Goal: Information Seeking & Learning: Learn about a topic

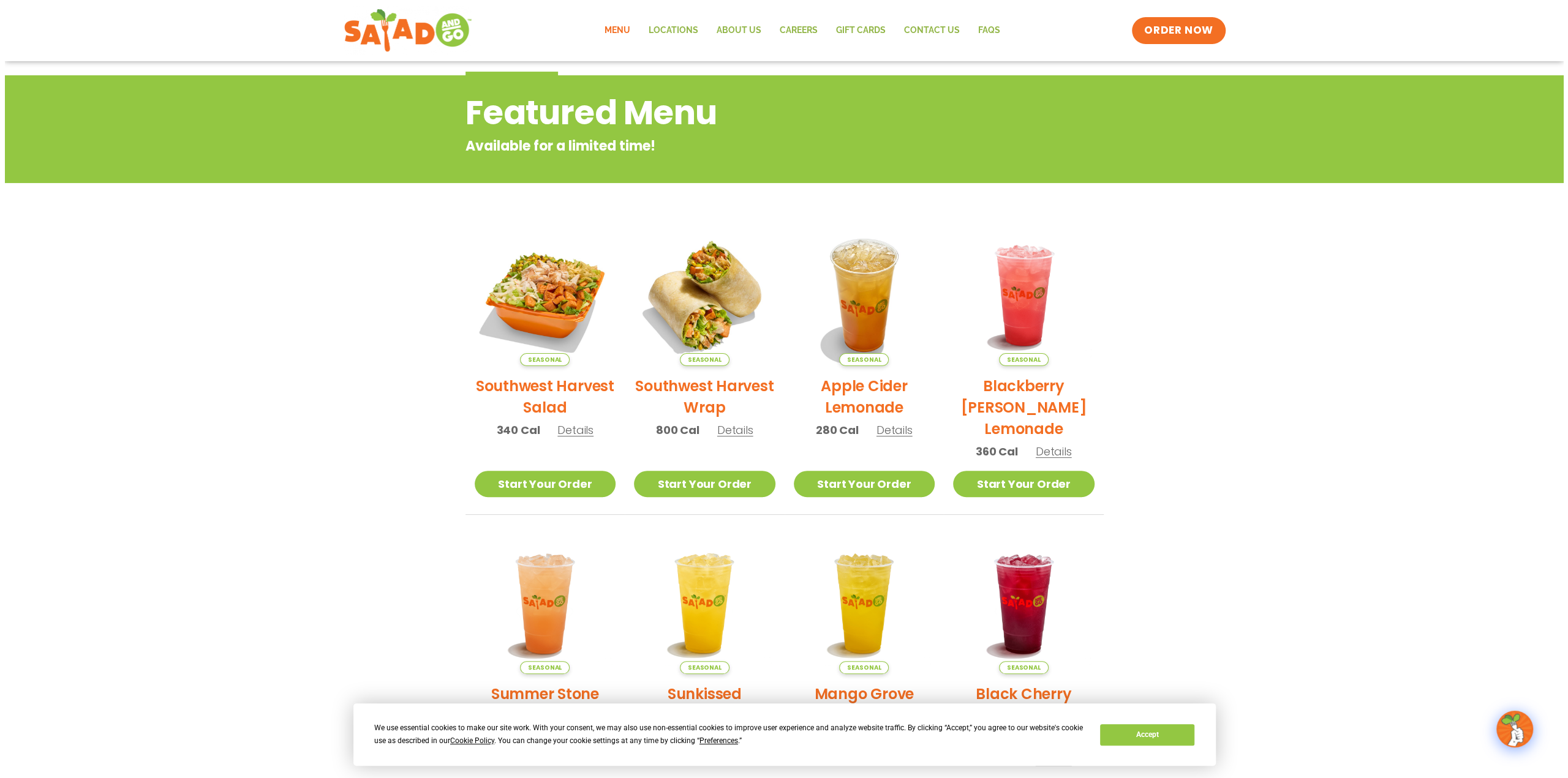
scroll to position [122, 0]
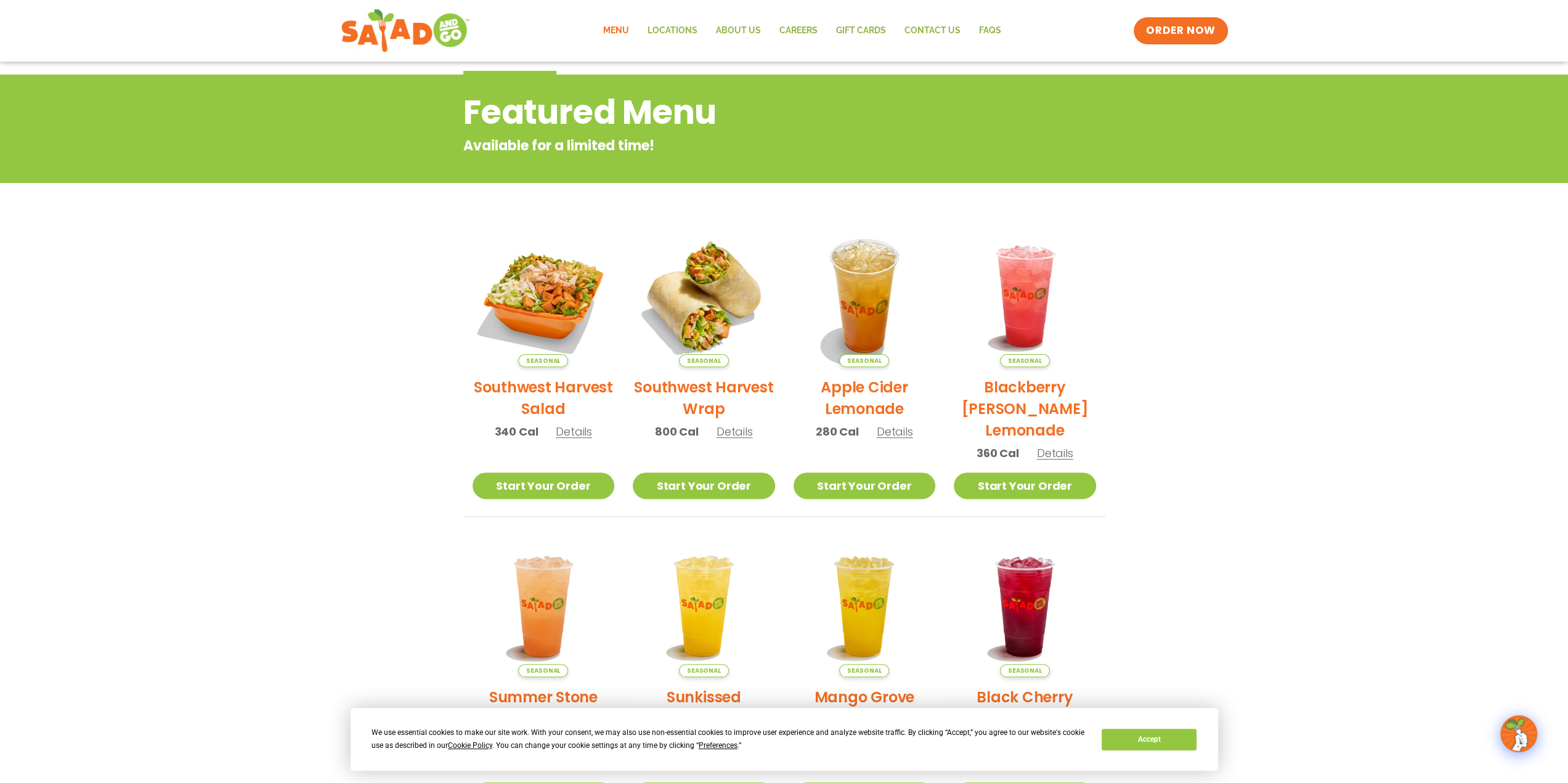
click at [550, 380] on h2 "Southwest Harvest Salad" at bounding box center [544, 398] width 142 height 43
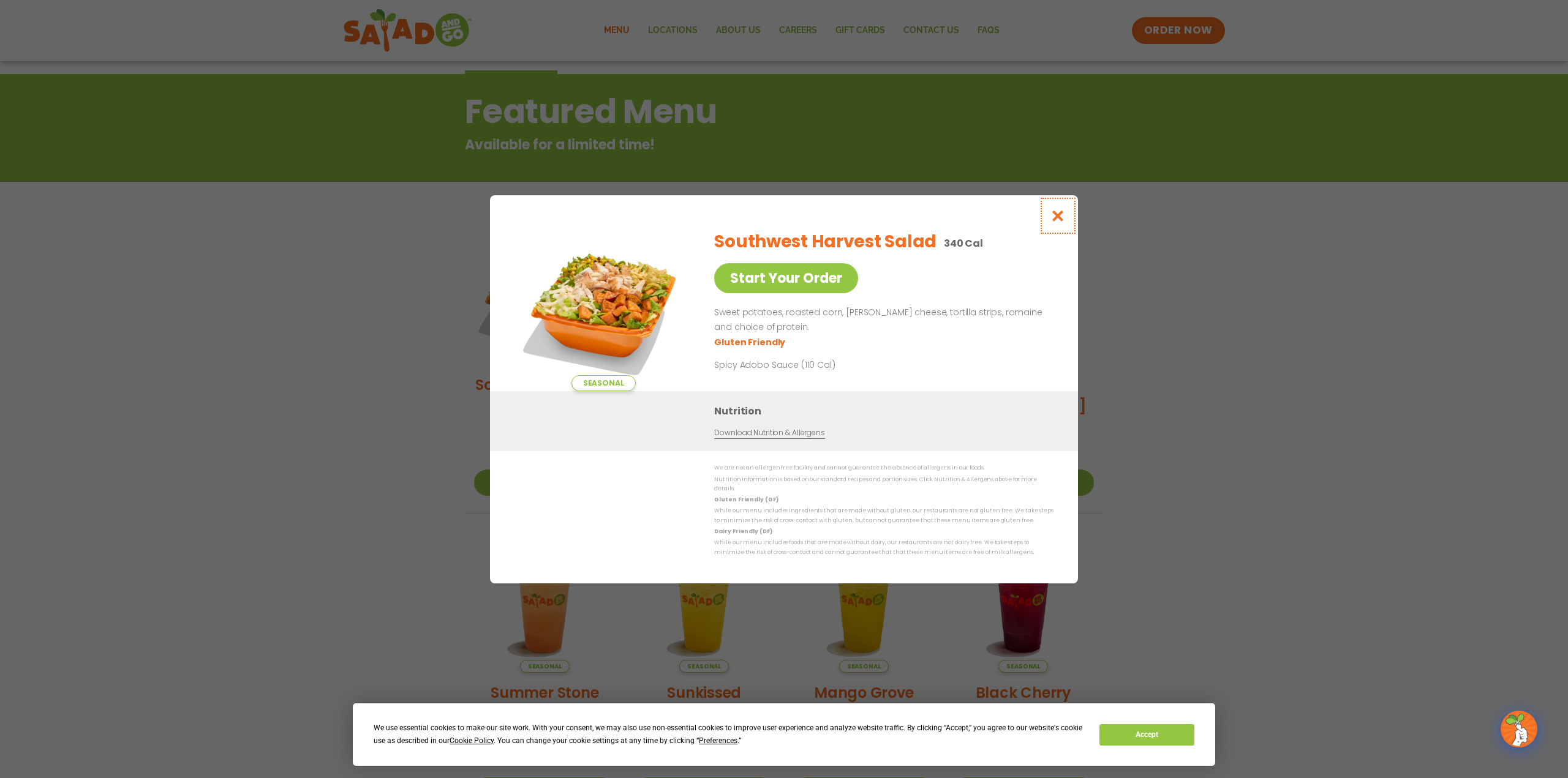
drag, startPoint x: 1063, startPoint y: 223, endPoint x: 1052, endPoint y: 225, distance: 11.2
click at [1062, 222] on icon "Close modal" at bounding box center [1058, 215] width 16 height 13
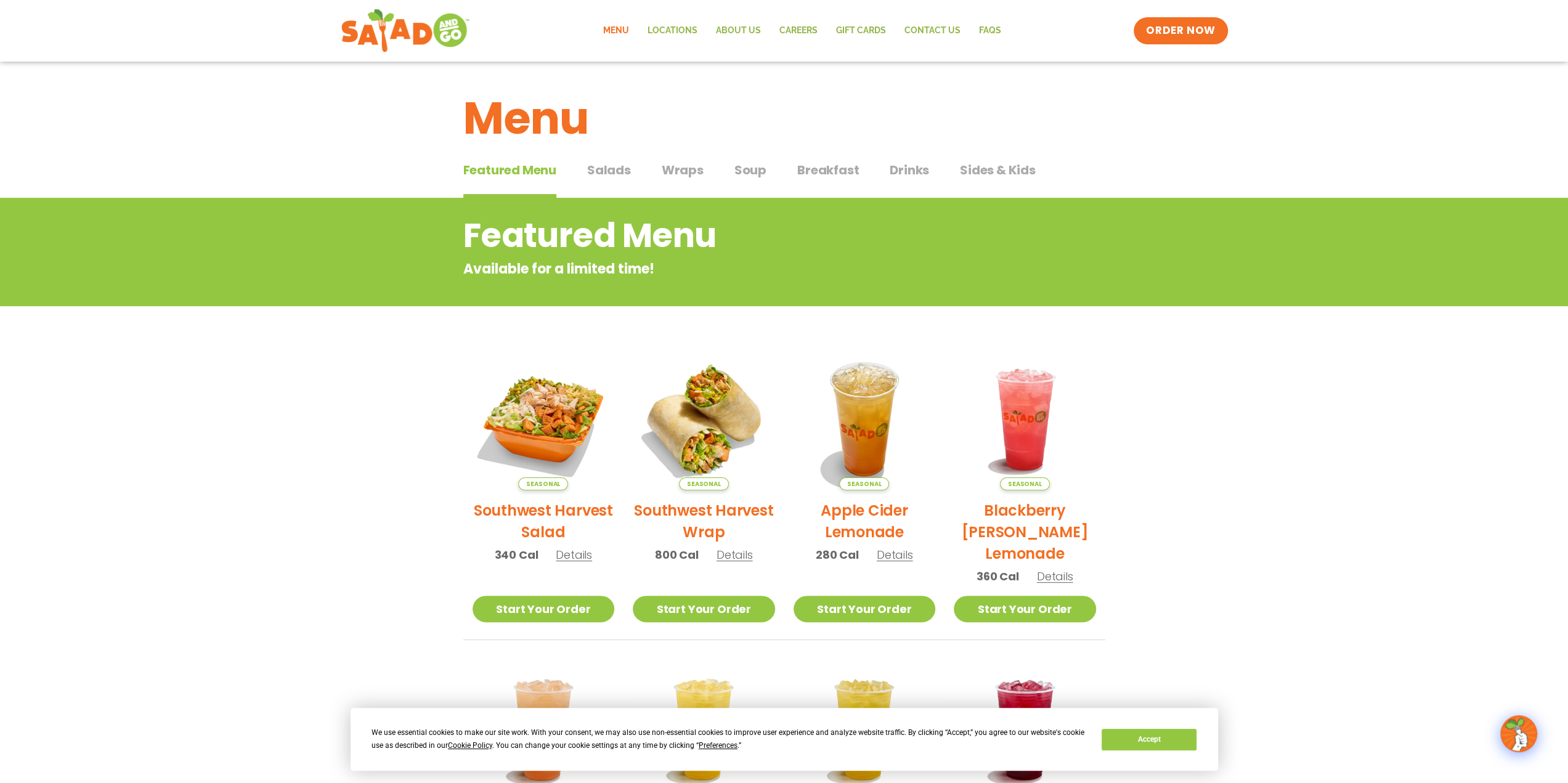
scroll to position [0, 0]
click at [750, 169] on span "Soup" at bounding box center [750, 169] width 32 height 18
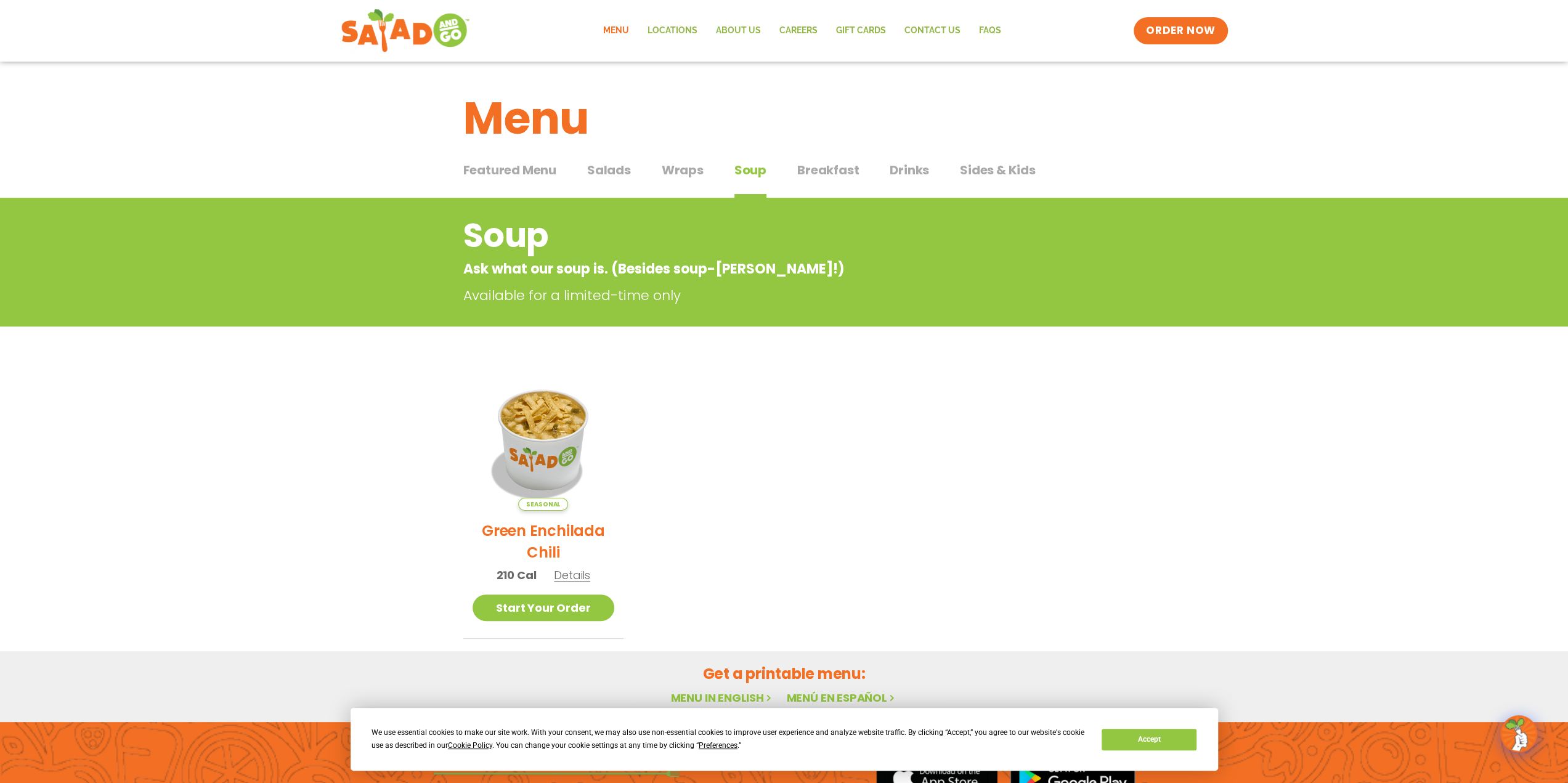
click at [603, 169] on span "Salads" at bounding box center [609, 169] width 44 height 18
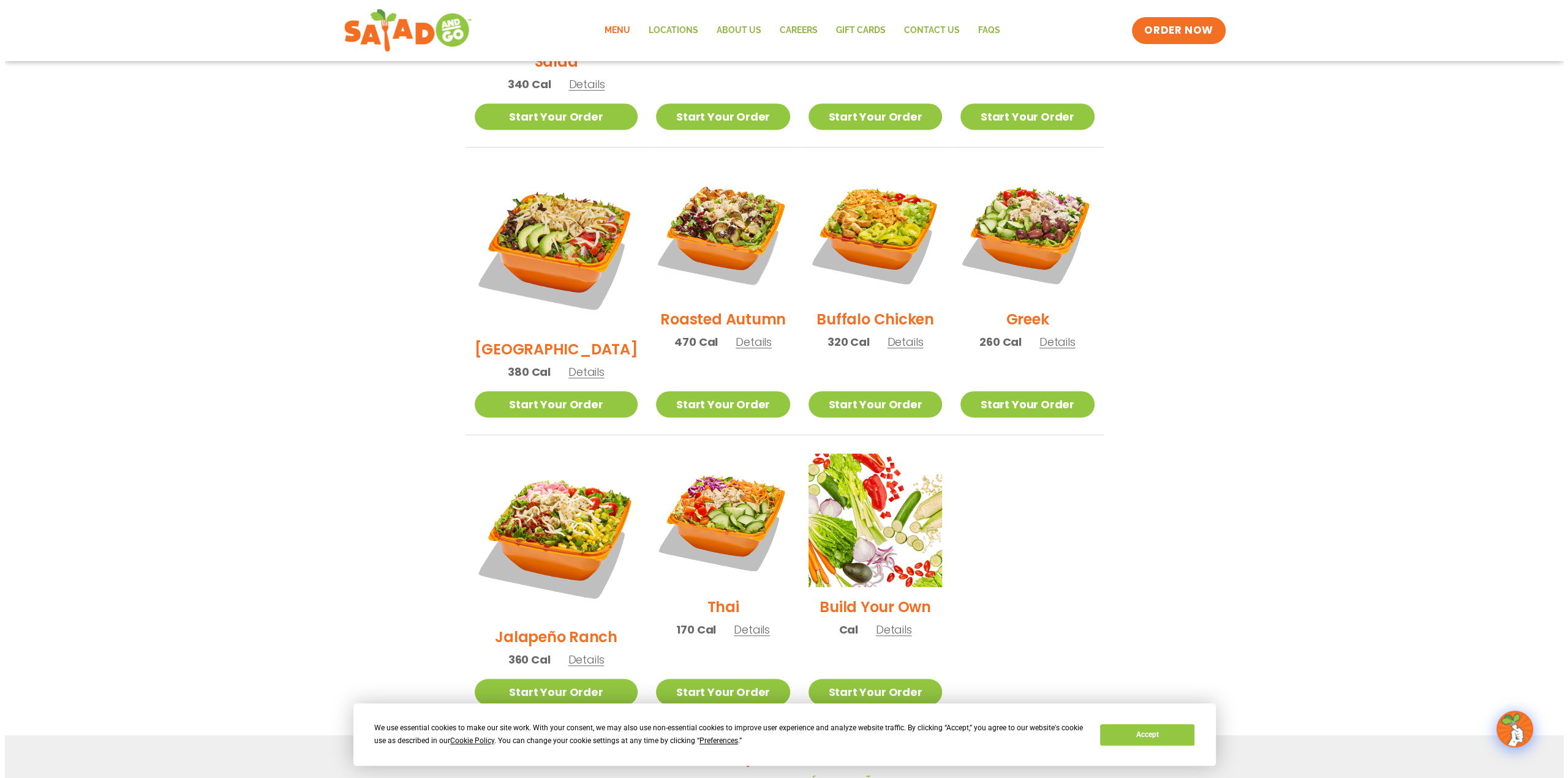
scroll to position [551, 0]
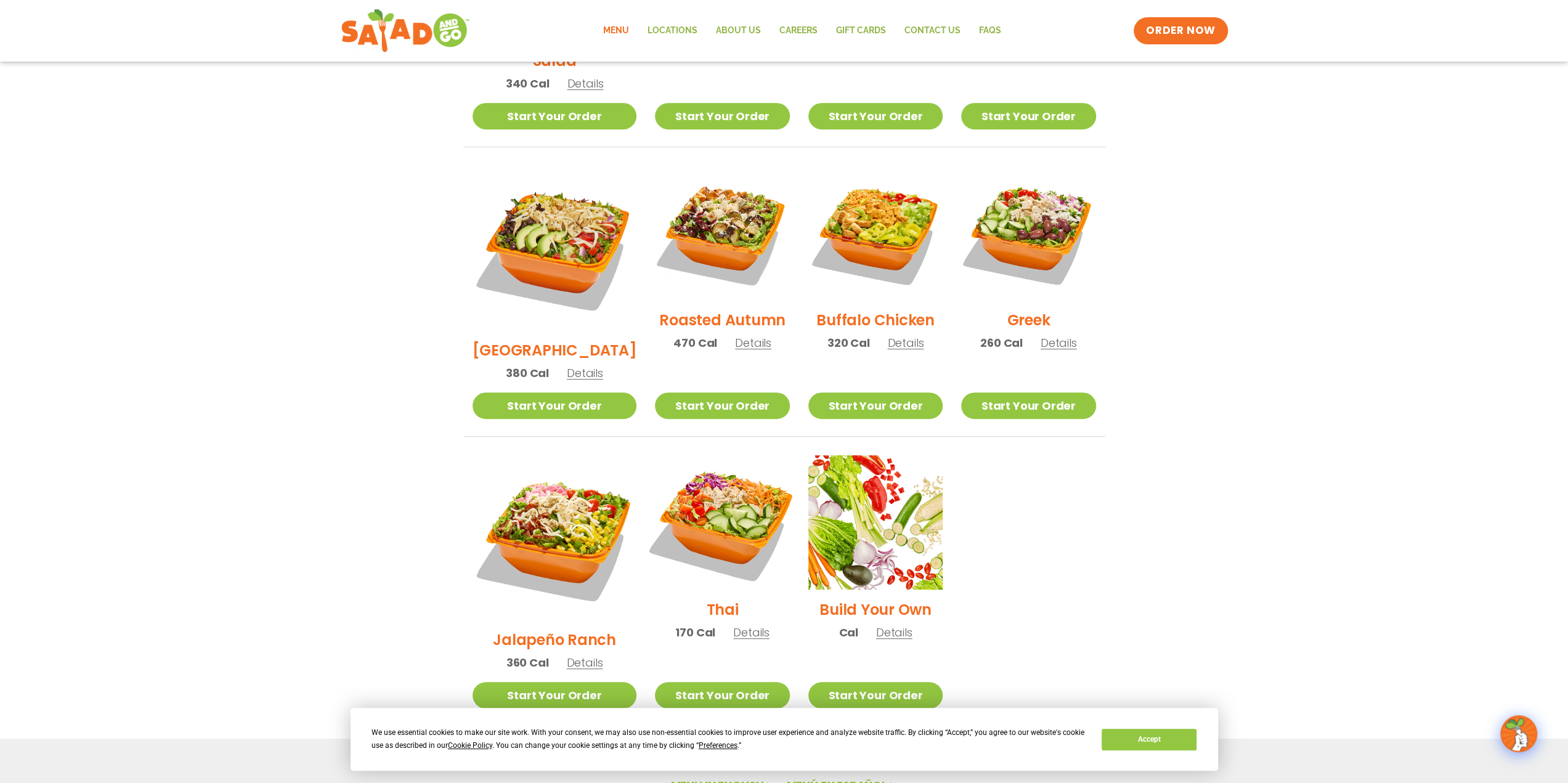
click at [684, 493] on img at bounding box center [722, 523] width 158 height 158
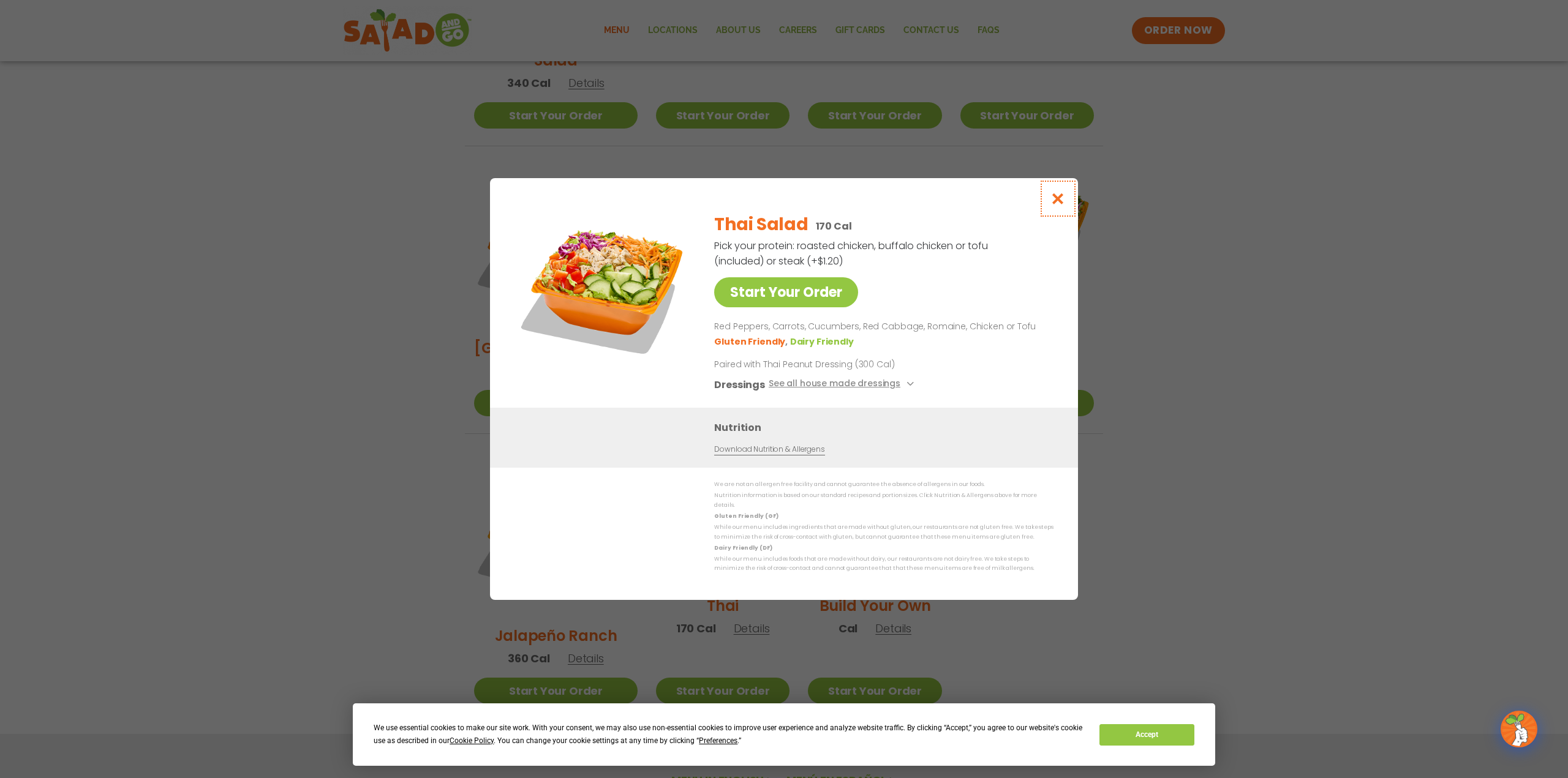
click at [1061, 201] on icon "Close modal" at bounding box center [1058, 198] width 16 height 13
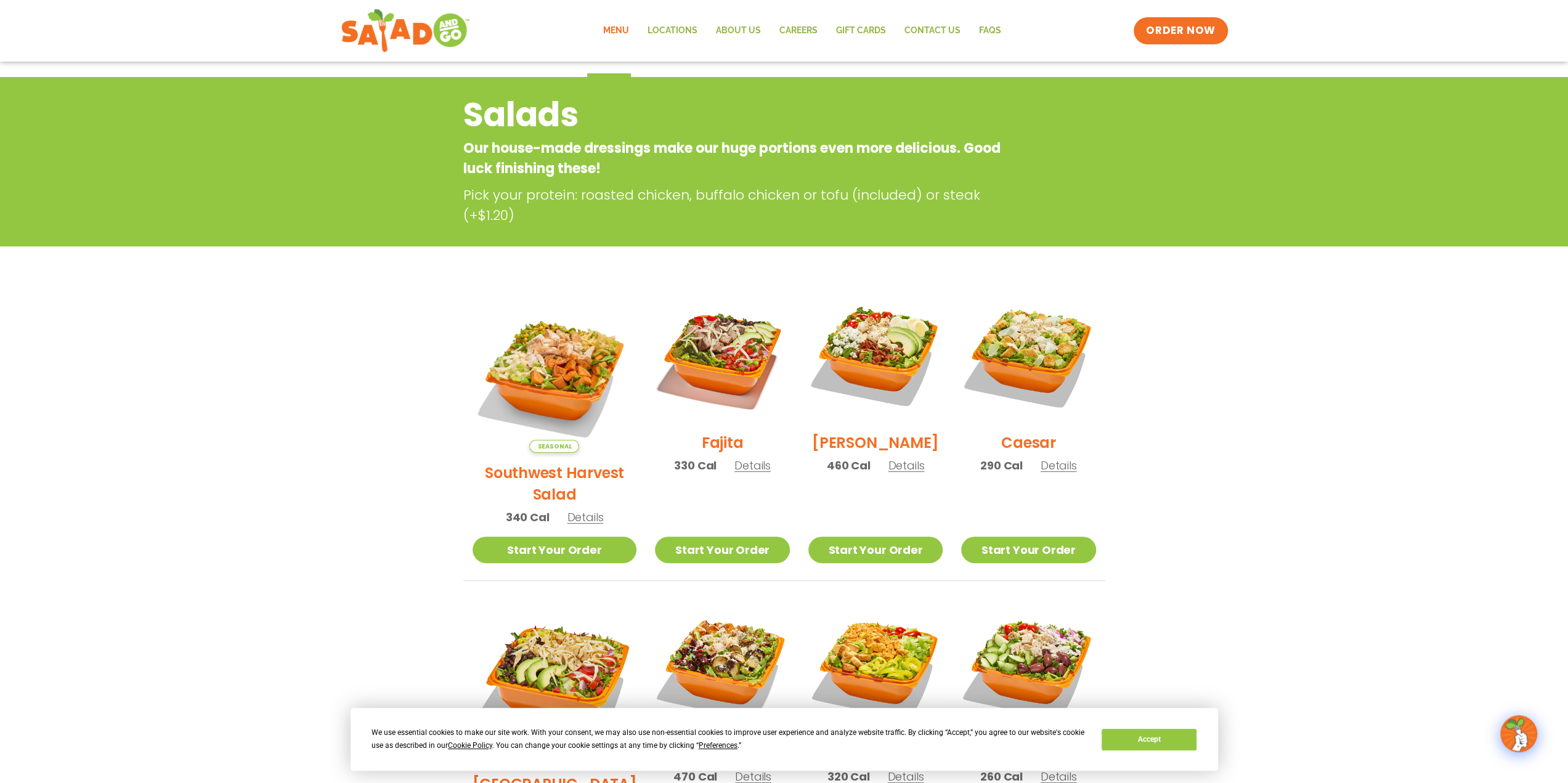
scroll to position [0, 0]
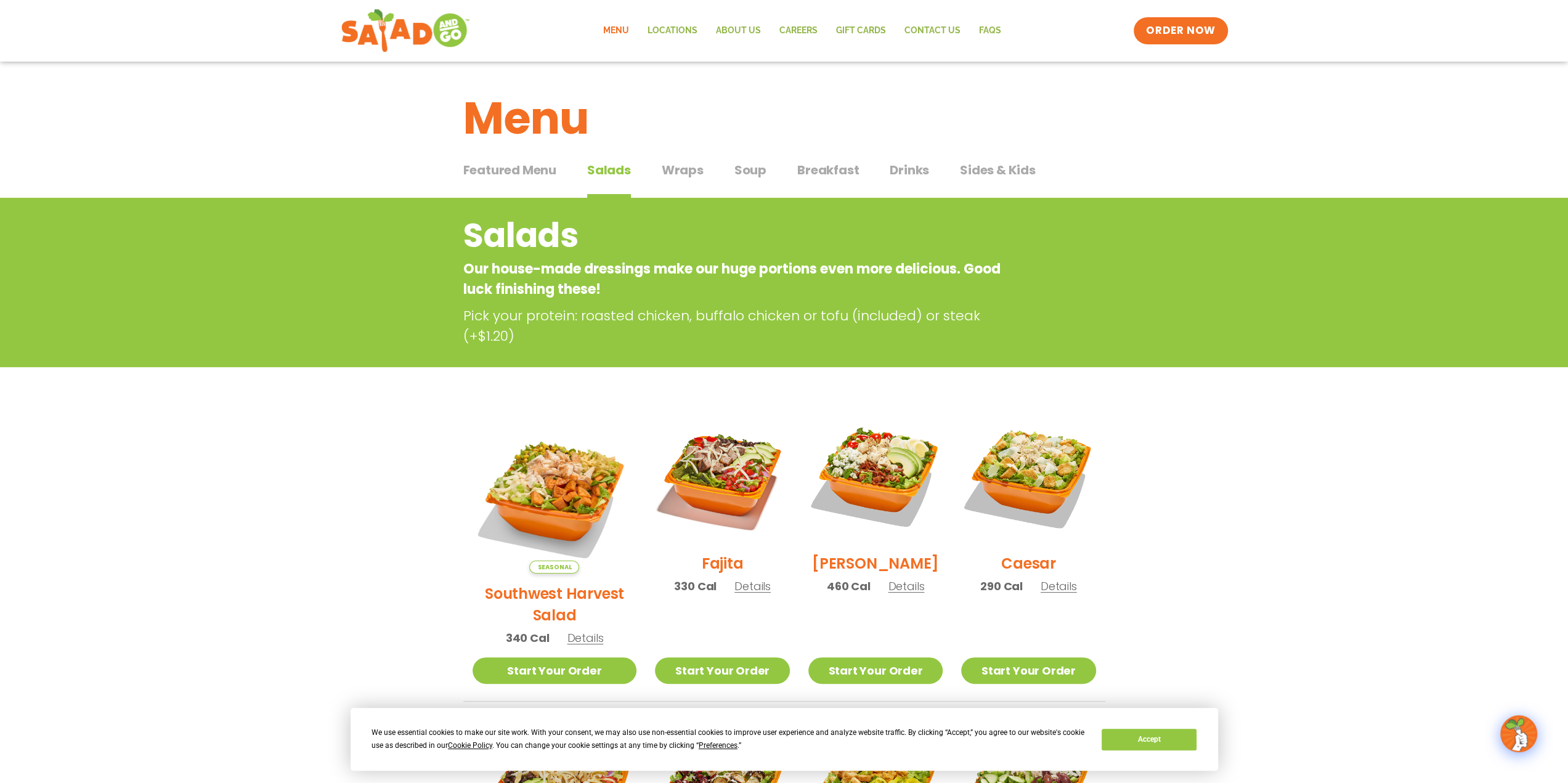
click at [744, 170] on span "Soup" at bounding box center [750, 169] width 32 height 18
